Goal: Transaction & Acquisition: Purchase product/service

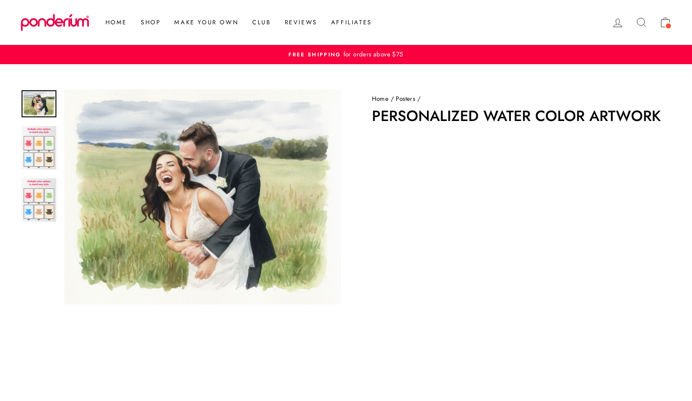
scroll to position [1, 0]
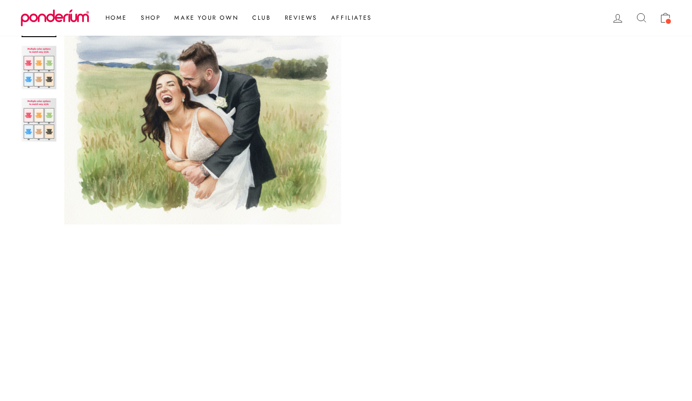
scroll to position [160, 0]
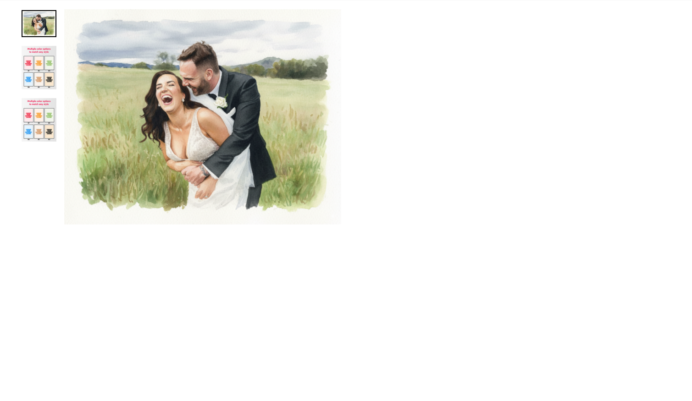
scroll to position [156, 0]
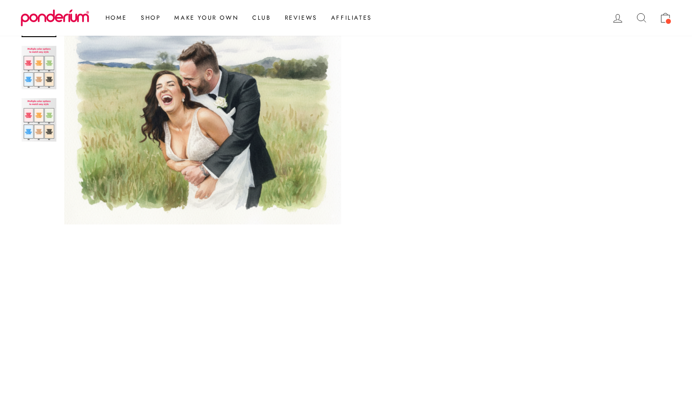
scroll to position [182, 0]
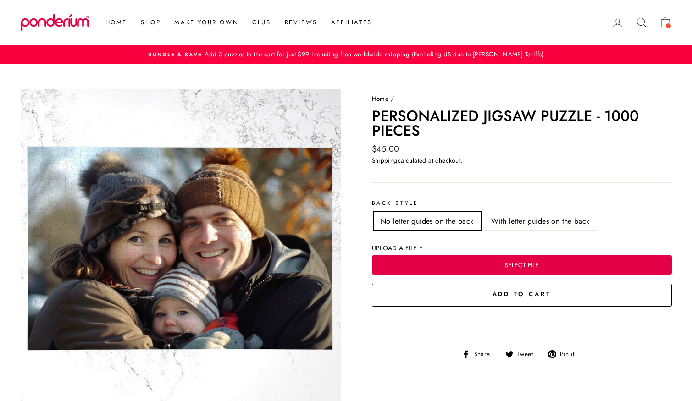
click at [493, 263] on button "SELECT FILE" at bounding box center [522, 264] width 300 height 19
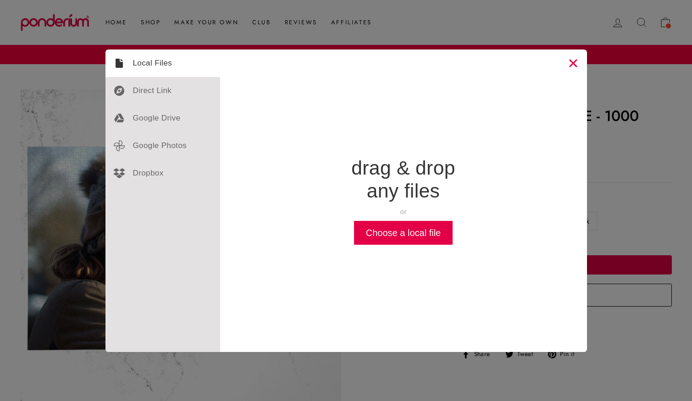
click at [570, 62] on button "Close" at bounding box center [573, 64] width 28 height 28
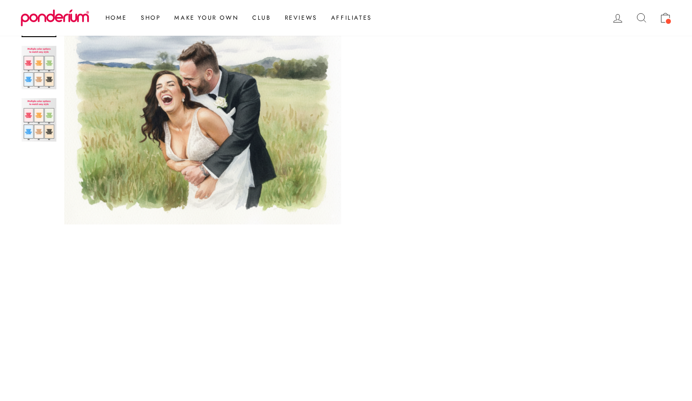
scroll to position [303, 0]
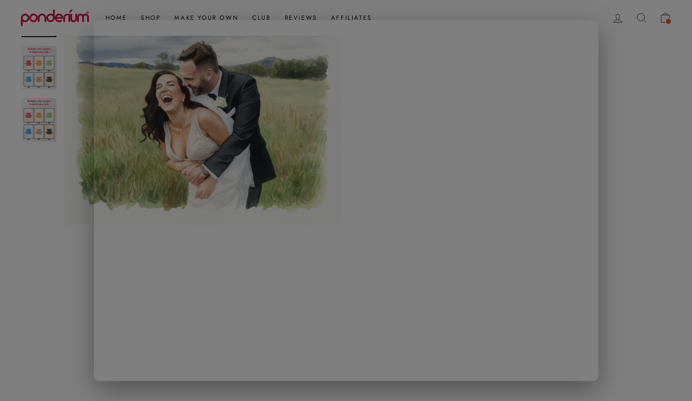
click at [67, 137] on div at bounding box center [346, 200] width 692 height 401
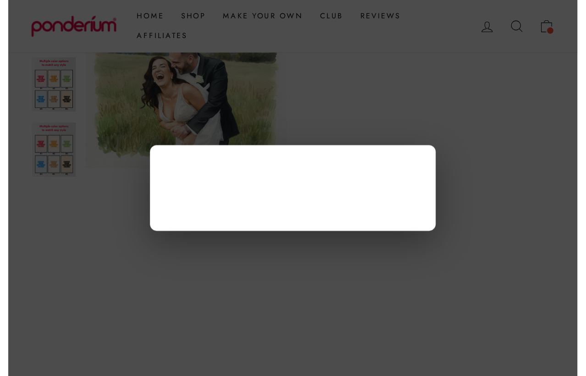
scroll to position [448, 0]
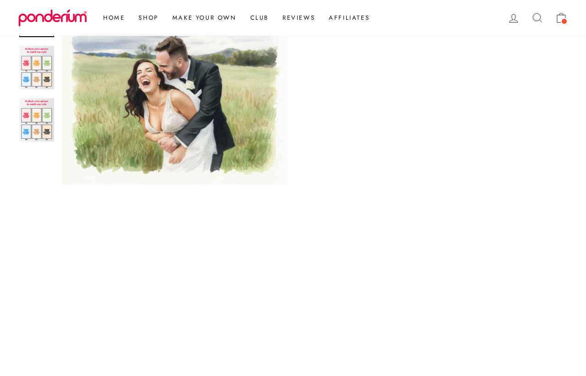
scroll to position [439, 0]
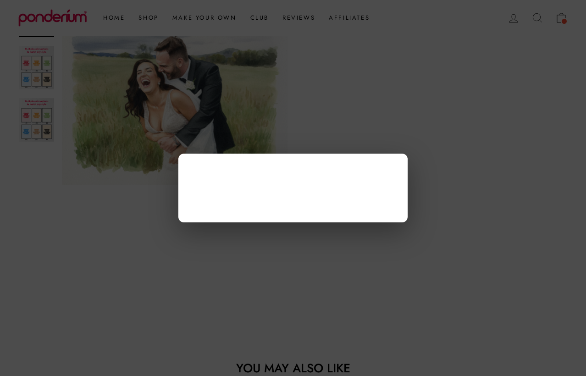
scroll to position [553, 0]
click at [332, 241] on div at bounding box center [293, 188] width 586 height 376
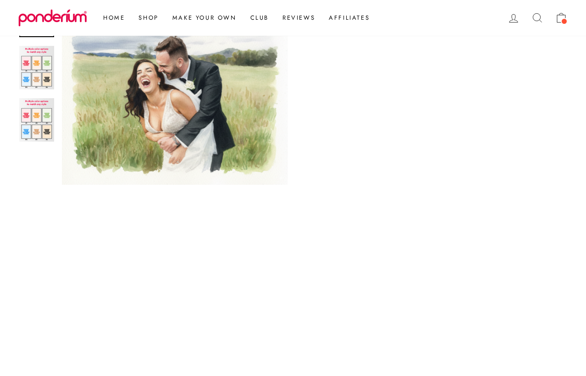
scroll to position [442, 0]
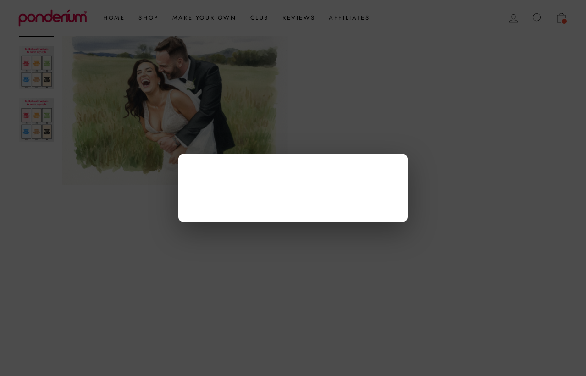
click at [260, 240] on div at bounding box center [293, 188] width 586 height 376
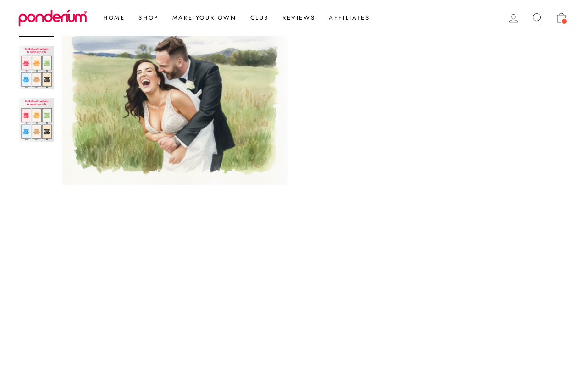
scroll to position [439, 0]
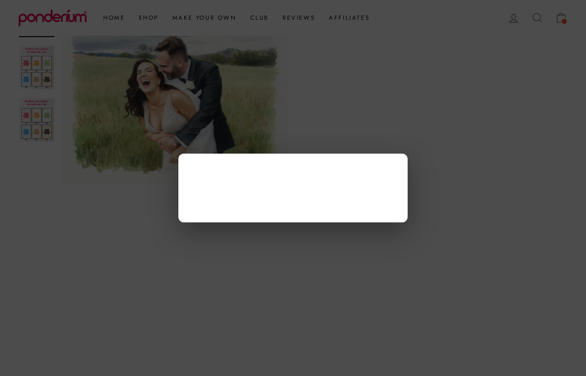
click at [271, 255] on div at bounding box center [293, 188] width 586 height 376
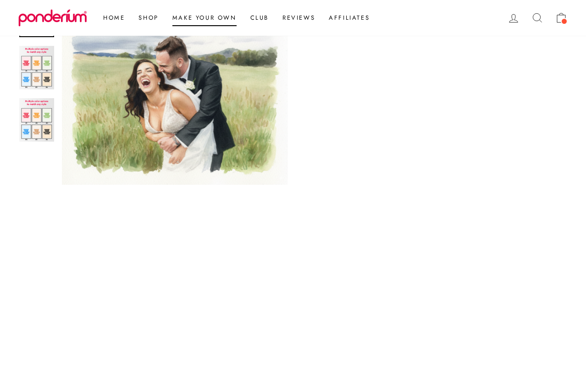
click at [211, 19] on link "Make Your Own" at bounding box center [205, 18] width 78 height 17
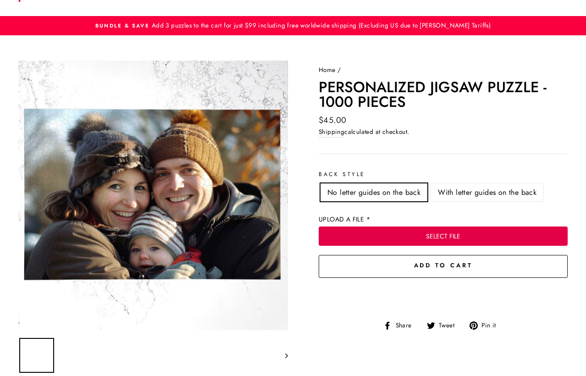
scroll to position [33, 0]
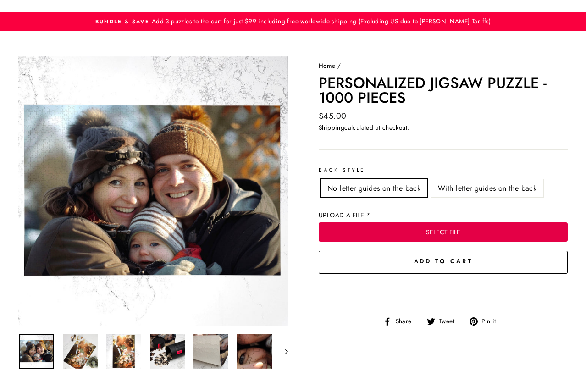
click at [420, 230] on button "SELECT FILE" at bounding box center [443, 231] width 249 height 19
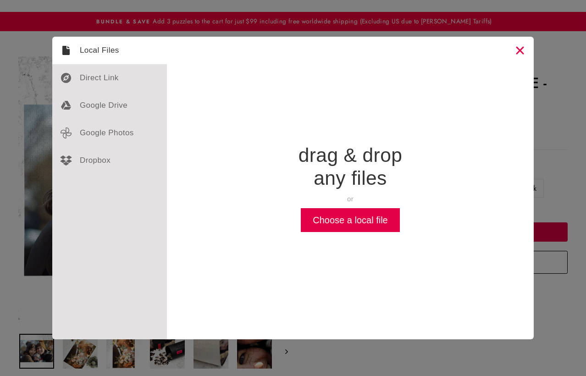
click at [520, 48] on button "Close" at bounding box center [520, 51] width 28 height 28
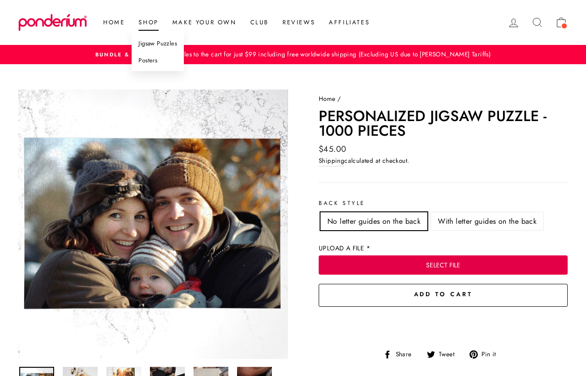
click at [153, 58] on link "Posters" at bounding box center [158, 60] width 52 height 17
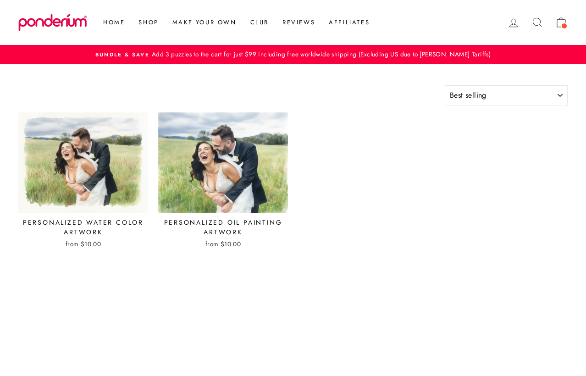
select select "best-selling"
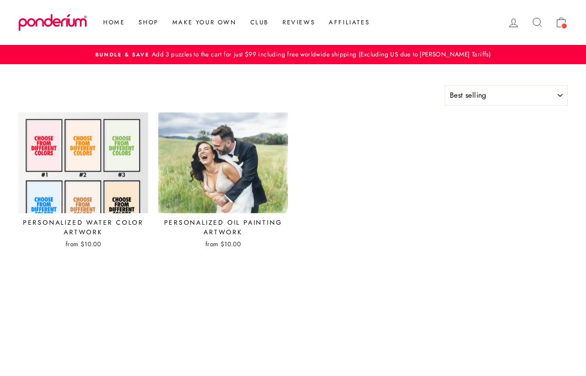
click at [88, 167] on img at bounding box center [83, 163] width 131 height 102
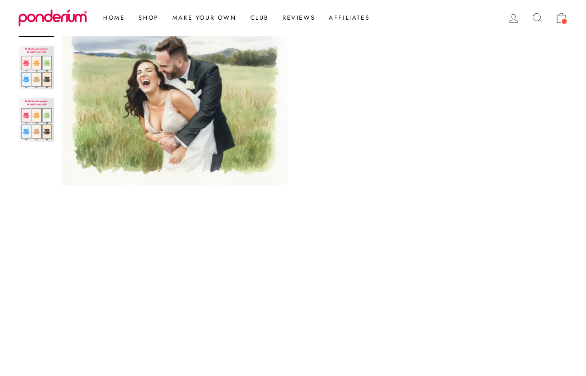
scroll to position [439, 0]
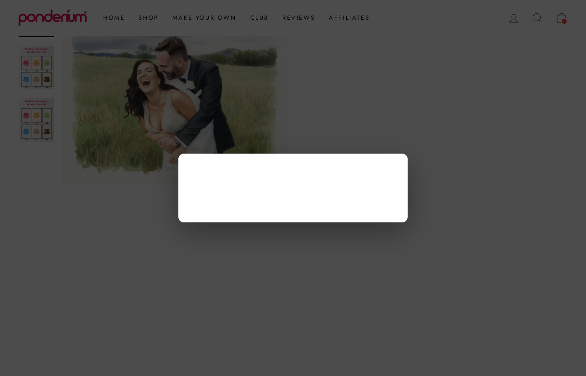
click at [260, 258] on div at bounding box center [293, 188] width 586 height 376
click at [228, 263] on div at bounding box center [293, 188] width 586 height 376
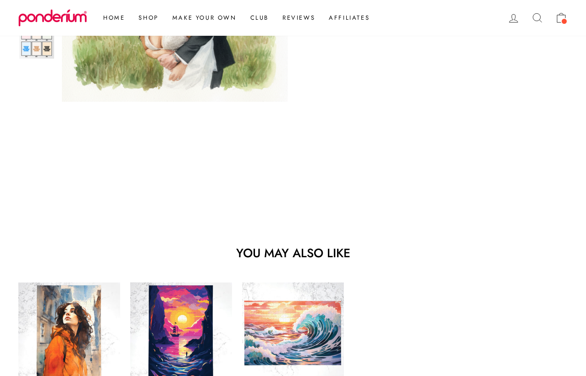
scroll to position [439, 0]
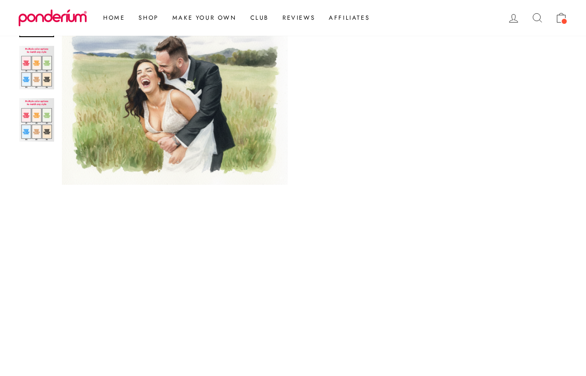
scroll to position [363, 0]
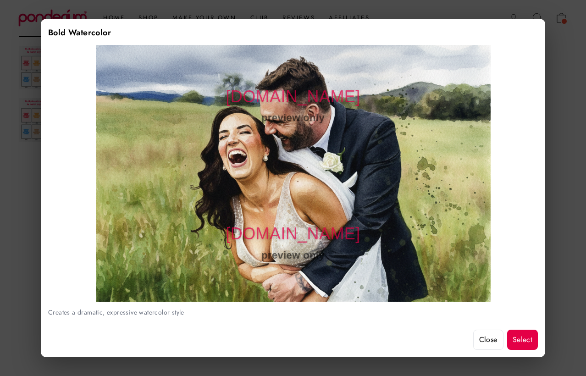
click at [493, 339] on button "Close" at bounding box center [488, 340] width 30 height 20
click at [523, 338] on button "Select" at bounding box center [522, 340] width 31 height 20
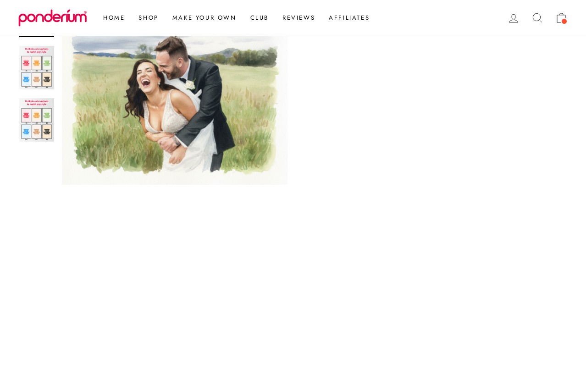
scroll to position [403, 0]
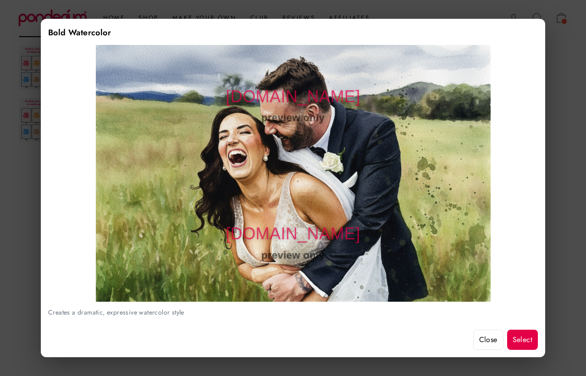
click at [513, 335] on button "Select" at bounding box center [522, 340] width 31 height 20
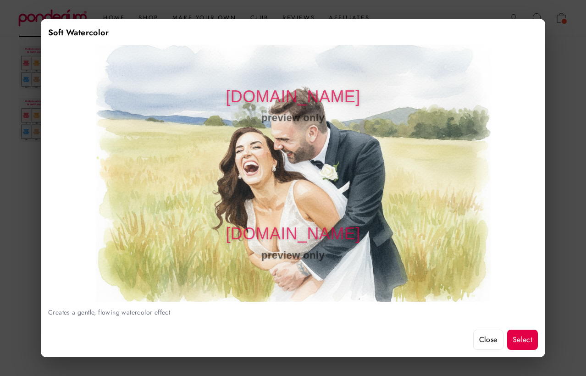
click at [515, 340] on button "Select" at bounding box center [522, 340] width 31 height 20
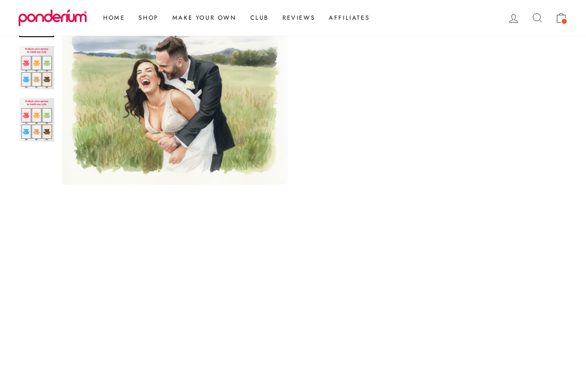
scroll to position [333, 0]
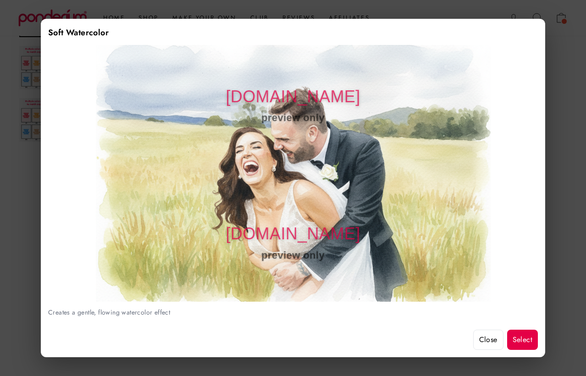
click at [523, 341] on button "Select" at bounding box center [522, 340] width 31 height 20
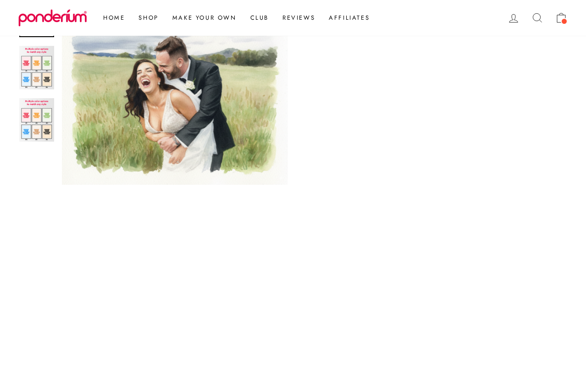
scroll to position [439, 0]
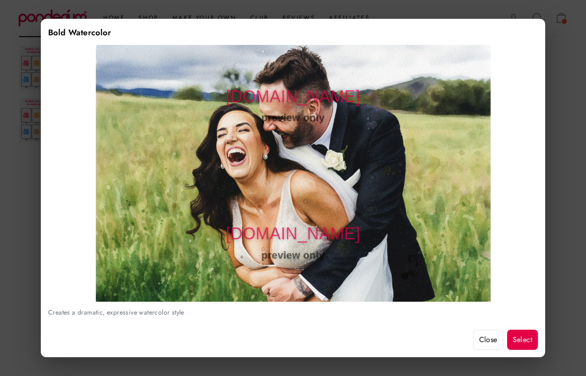
click at [514, 338] on button "Select" at bounding box center [522, 340] width 31 height 20
click at [484, 338] on button "Close" at bounding box center [488, 340] width 30 height 20
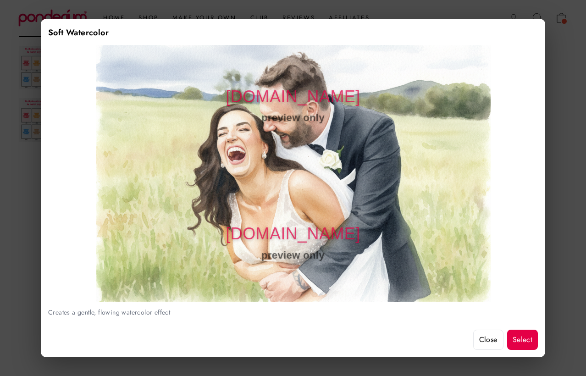
click at [553, 292] on div at bounding box center [293, 188] width 586 height 376
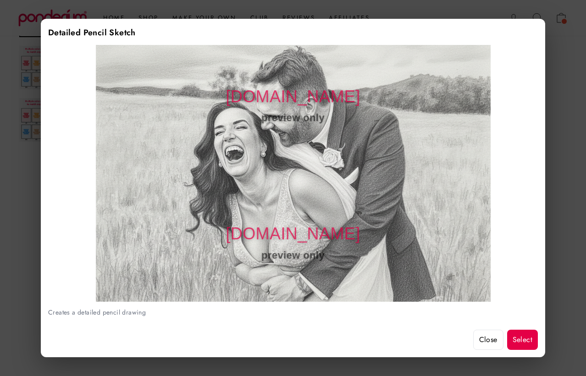
click at [492, 343] on button "Close" at bounding box center [488, 340] width 30 height 20
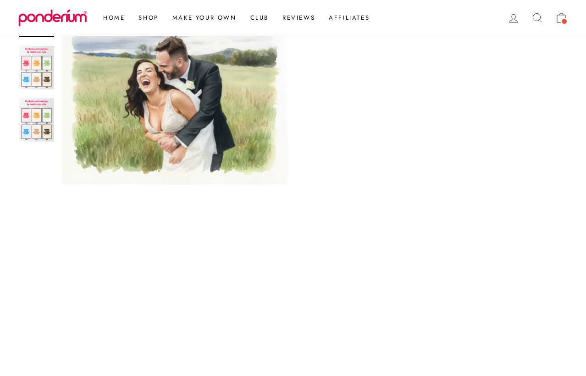
scroll to position [313, 0]
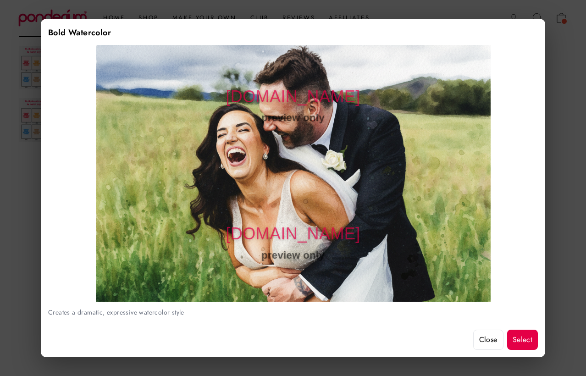
click at [485, 336] on button "Close" at bounding box center [488, 340] width 30 height 20
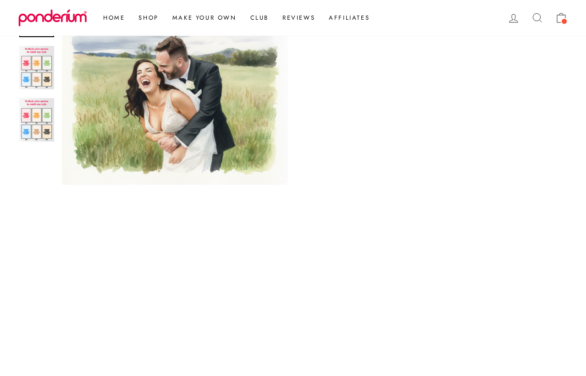
scroll to position [160, 0]
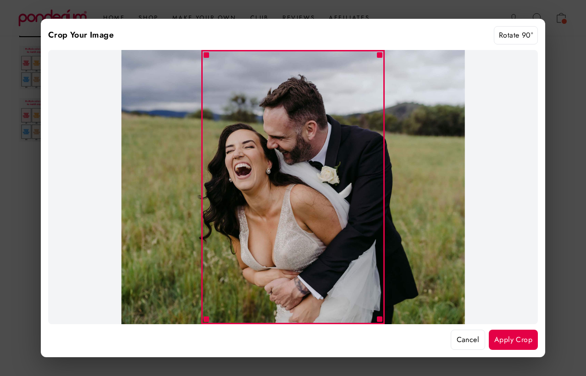
click at [520, 38] on button "Rotate 90°" at bounding box center [516, 35] width 44 height 18
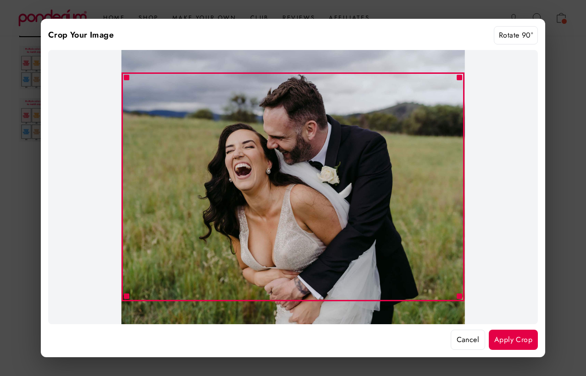
click at [520, 38] on button "Rotate 90°" at bounding box center [516, 35] width 44 height 18
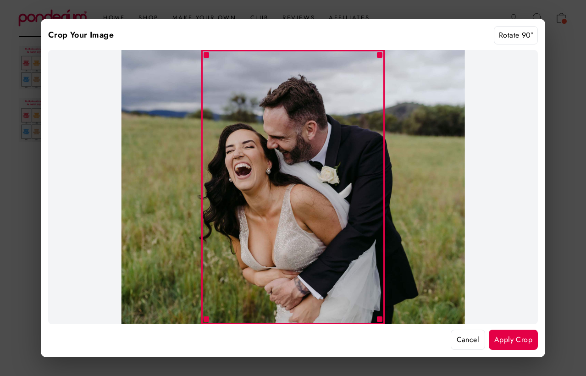
click at [520, 38] on button "Rotate 90°" at bounding box center [516, 35] width 44 height 18
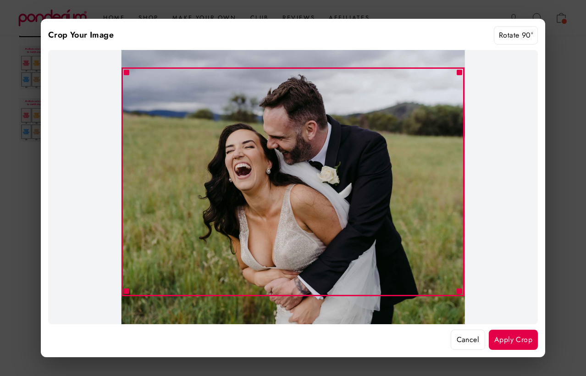
drag, startPoint x: 381, startPoint y: 185, endPoint x: 385, endPoint y: 180, distance: 6.8
click at [385, 180] on div at bounding box center [293, 181] width 343 height 229
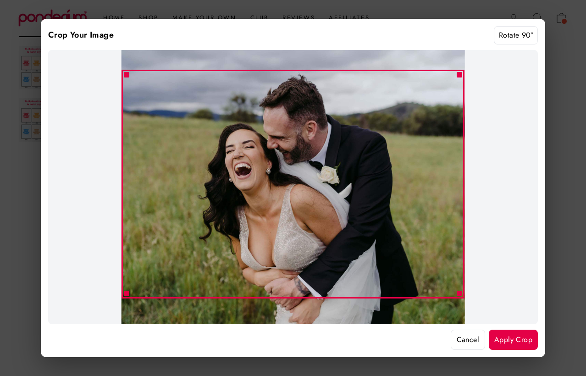
drag, startPoint x: 356, startPoint y: 208, endPoint x: 365, endPoint y: 210, distance: 9.3
click at [365, 210] on div at bounding box center [293, 184] width 343 height 229
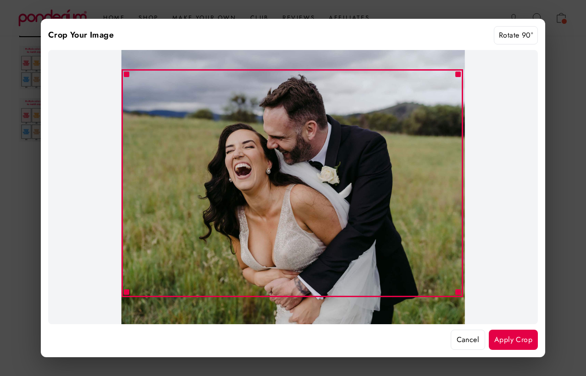
drag, startPoint x: 460, startPoint y: 73, endPoint x: 519, endPoint y: 146, distance: 93.2
click at [519, 146] on div at bounding box center [293, 187] width 490 height 275
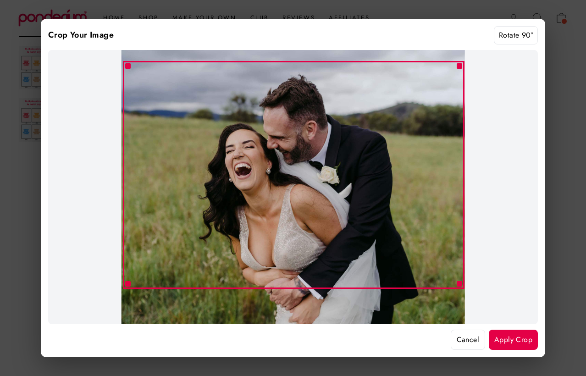
drag, startPoint x: 367, startPoint y: 163, endPoint x: 371, endPoint y: 155, distance: 9.4
click at [371, 155] on div at bounding box center [294, 175] width 342 height 228
click at [519, 342] on button "Apply Crop" at bounding box center [513, 340] width 49 height 20
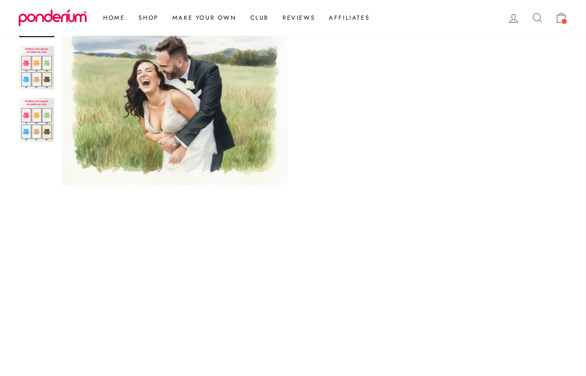
scroll to position [262, 0]
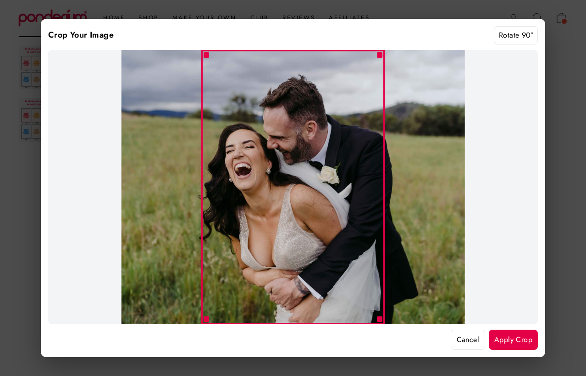
click at [474, 338] on button "Cancel" at bounding box center [468, 340] width 34 height 20
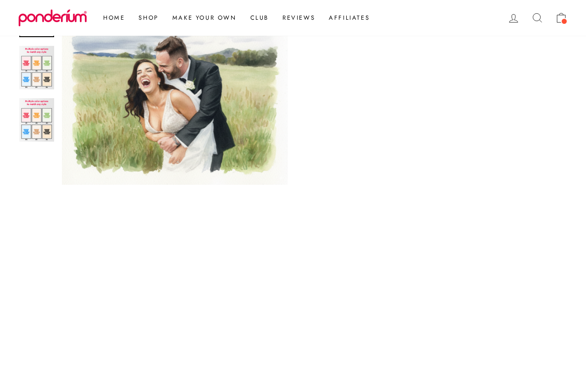
scroll to position [439, 0]
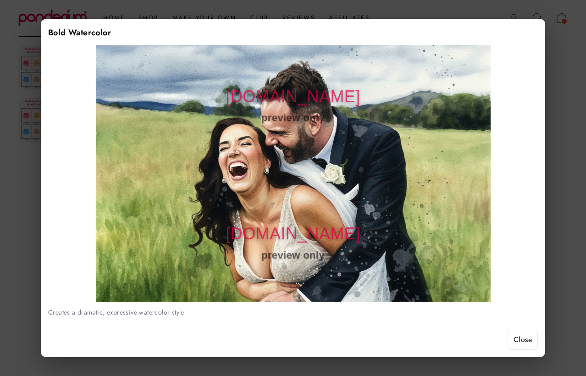
click at [518, 339] on button "Close" at bounding box center [523, 340] width 30 height 20
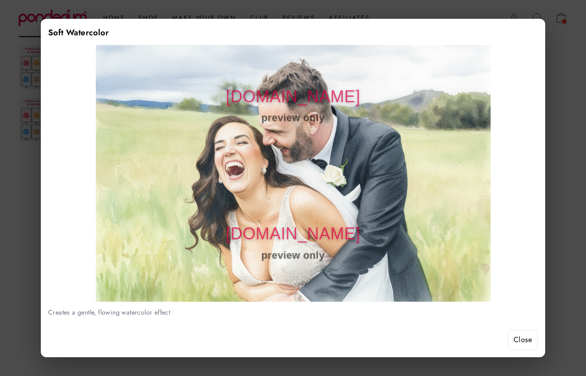
click at [521, 336] on button "Close" at bounding box center [523, 340] width 30 height 20
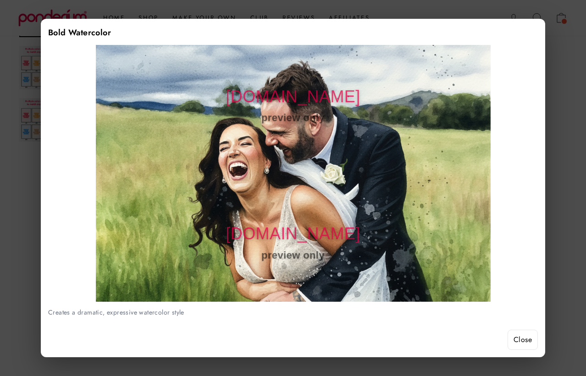
click at [514, 335] on button "Close" at bounding box center [523, 340] width 30 height 20
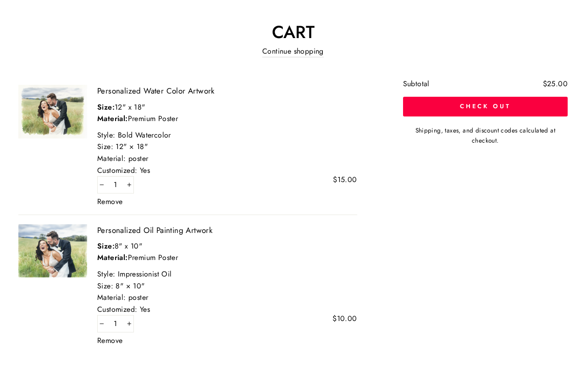
scroll to position [91, 0]
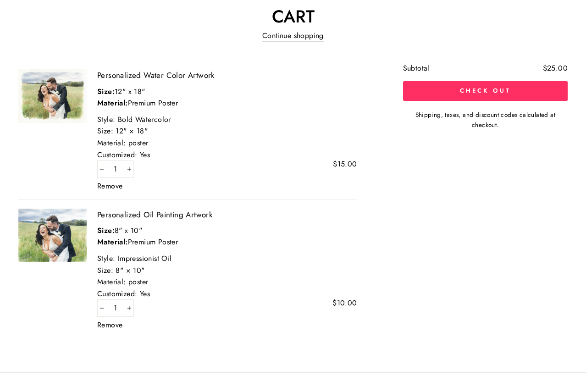
click at [442, 95] on button "Check out" at bounding box center [485, 90] width 165 height 19
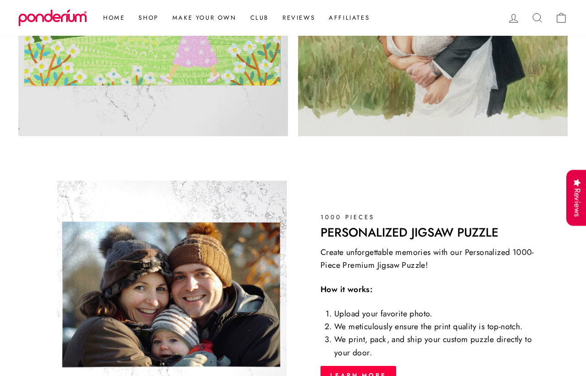
scroll to position [644, 0]
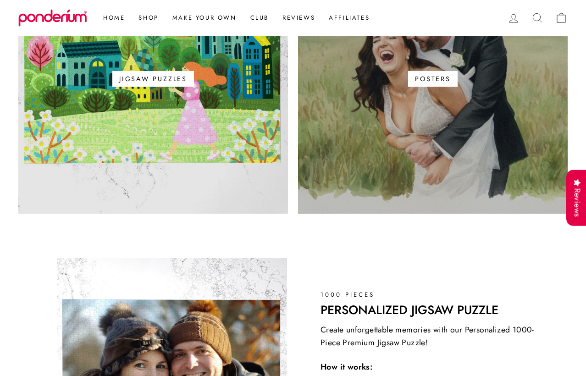
click at [389, 122] on link "Posters" at bounding box center [433, 79] width 270 height 270
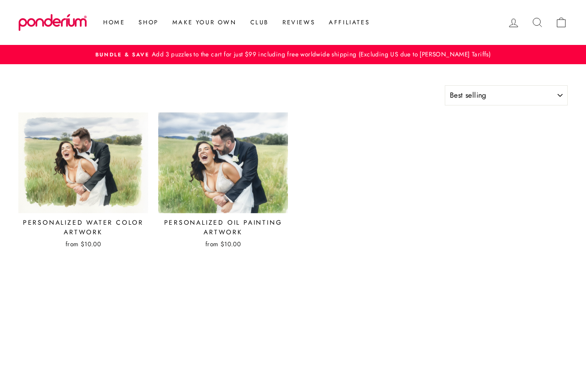
select select "best-selling"
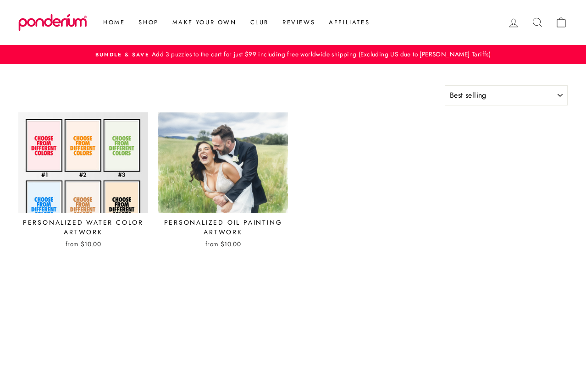
click at [130, 154] on img at bounding box center [83, 163] width 131 height 102
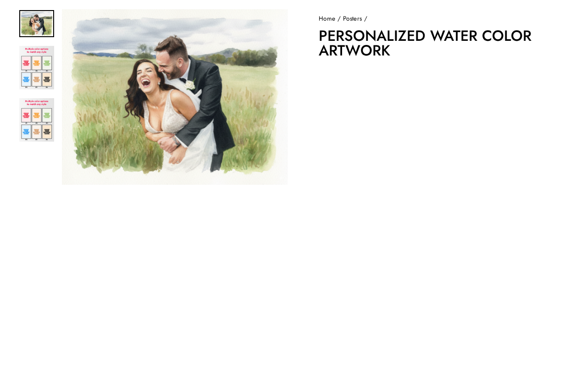
scroll to position [79, 0]
